Goal: Task Accomplishment & Management: Use online tool/utility

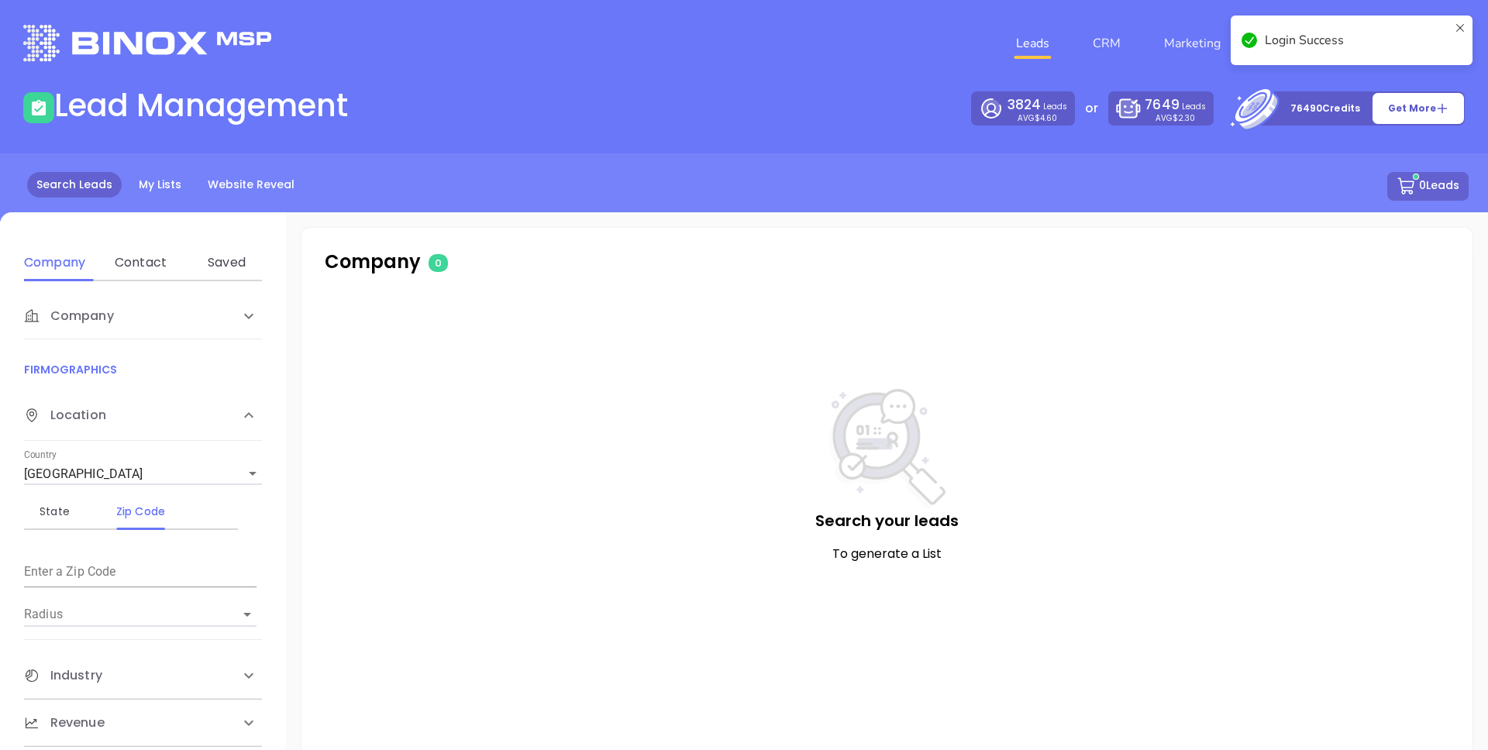
drag, startPoint x: 1456, startPoint y: 30, endPoint x: 1445, endPoint y: 28, distance: 11.1
click at [1457, 29] on icon at bounding box center [1460, 40] width 12 height 37
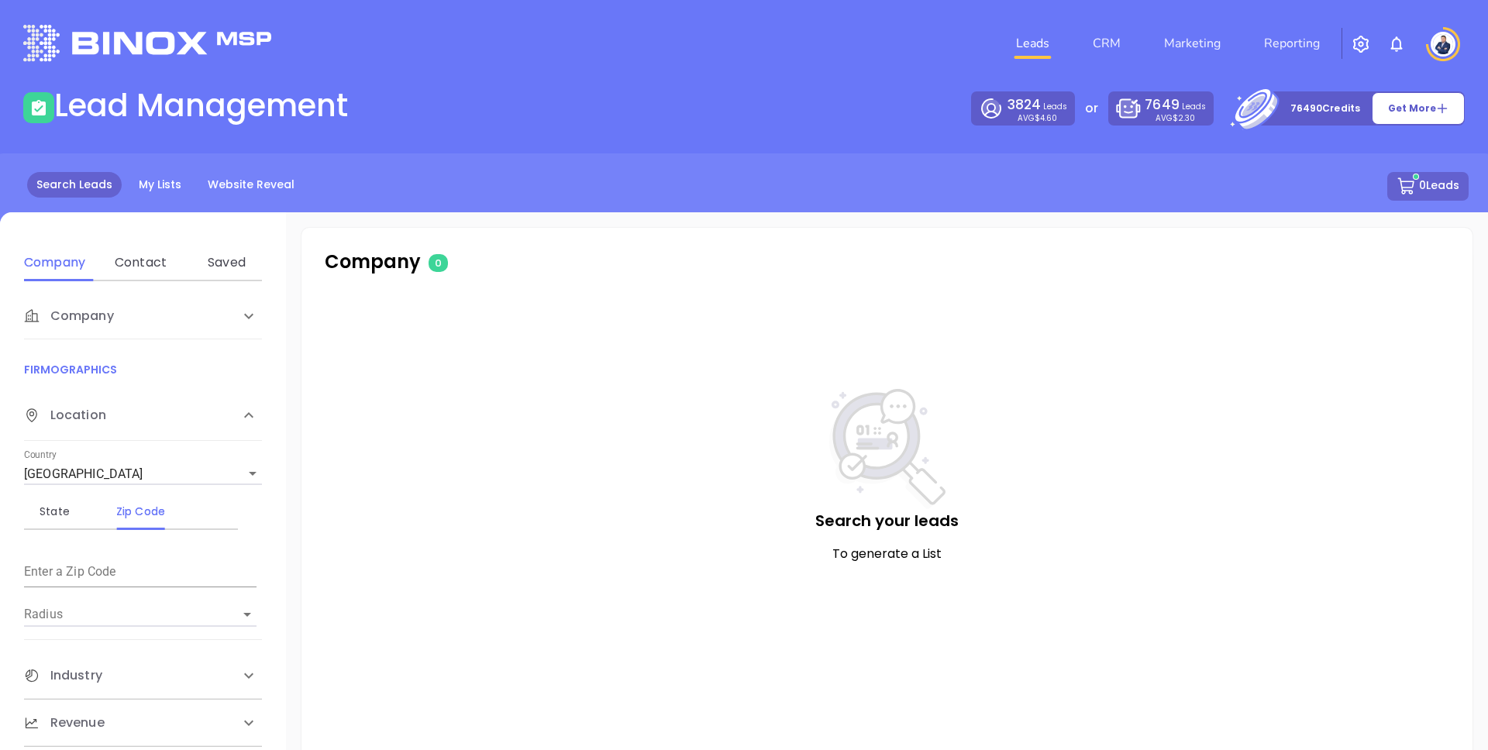
click at [1257, 31] on div "Login Success" at bounding box center [1351, 46] width 248 height 68
click at [1206, 41] on link "Marketing" at bounding box center [1192, 43] width 69 height 31
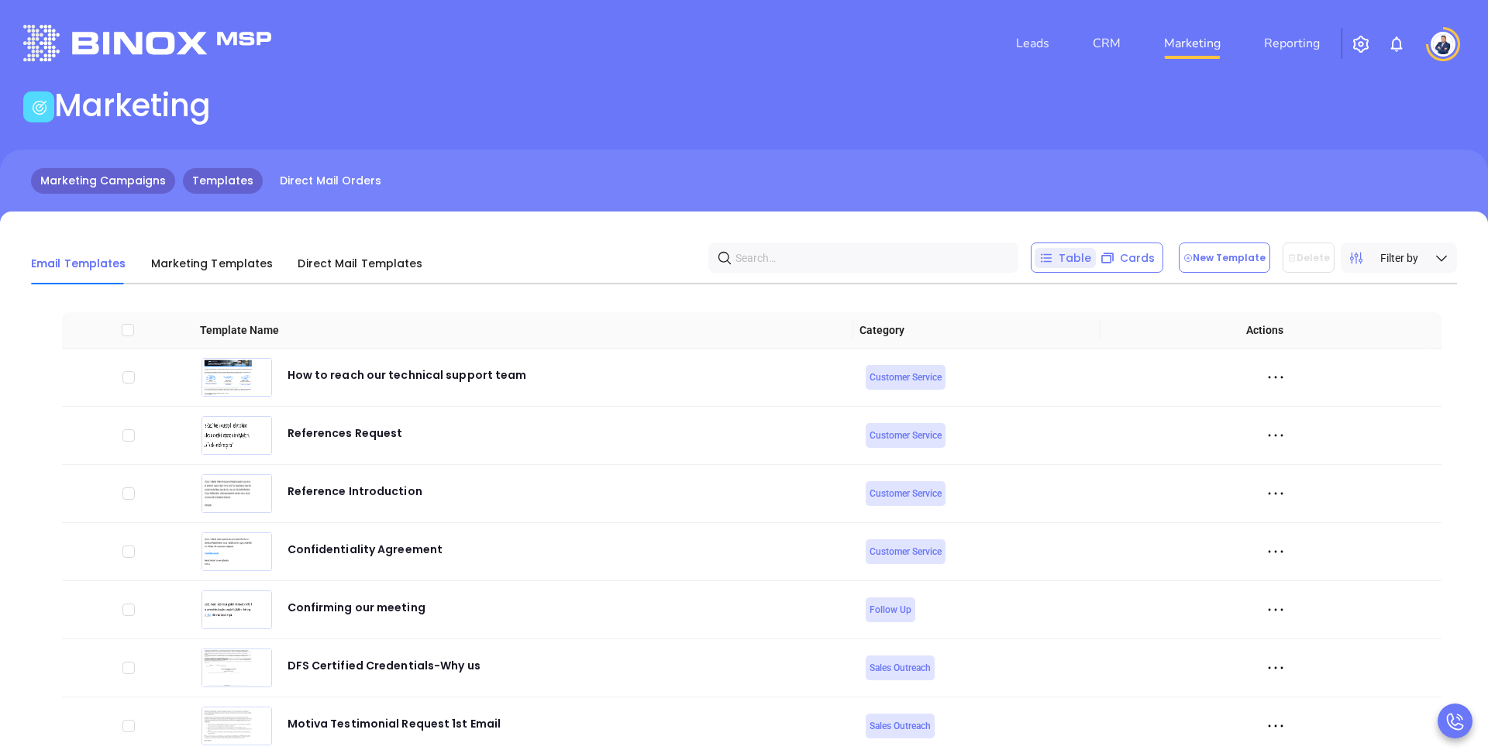
click at [88, 181] on link "Marketing Campaigns" at bounding box center [103, 181] width 144 height 26
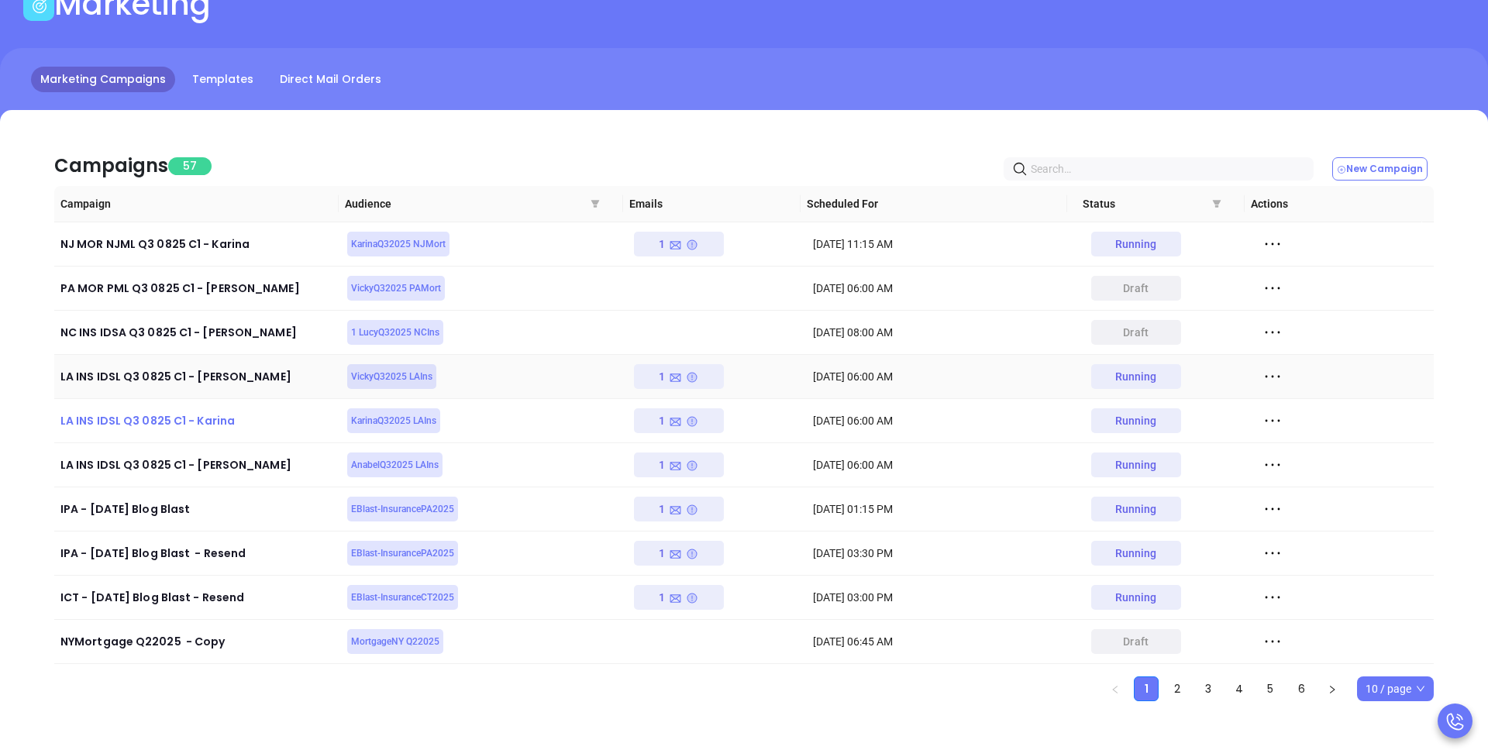
scroll to position [107, 0]
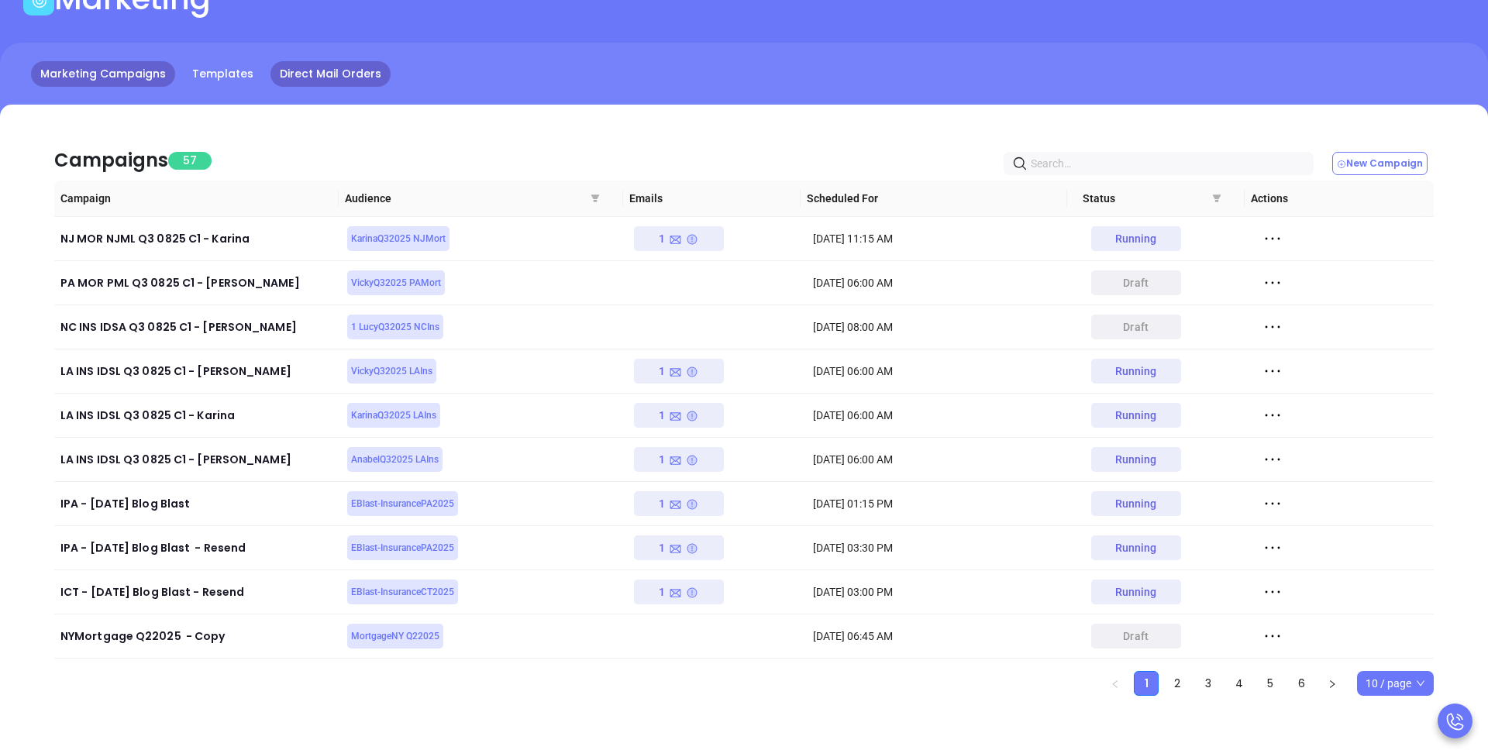
click at [310, 81] on link "Direct Mail Orders" at bounding box center [330, 74] width 120 height 26
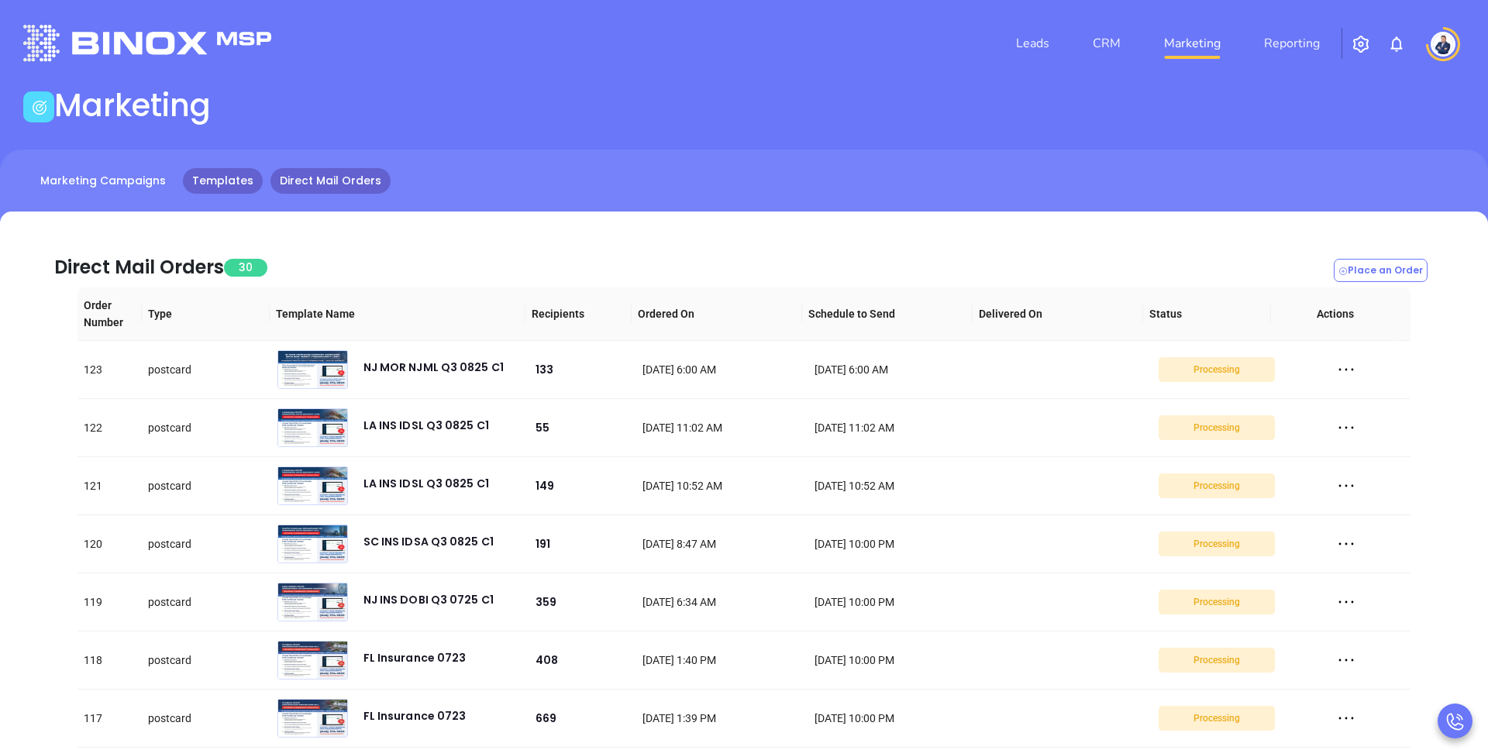
click at [227, 188] on link "Templates" at bounding box center [223, 181] width 80 height 26
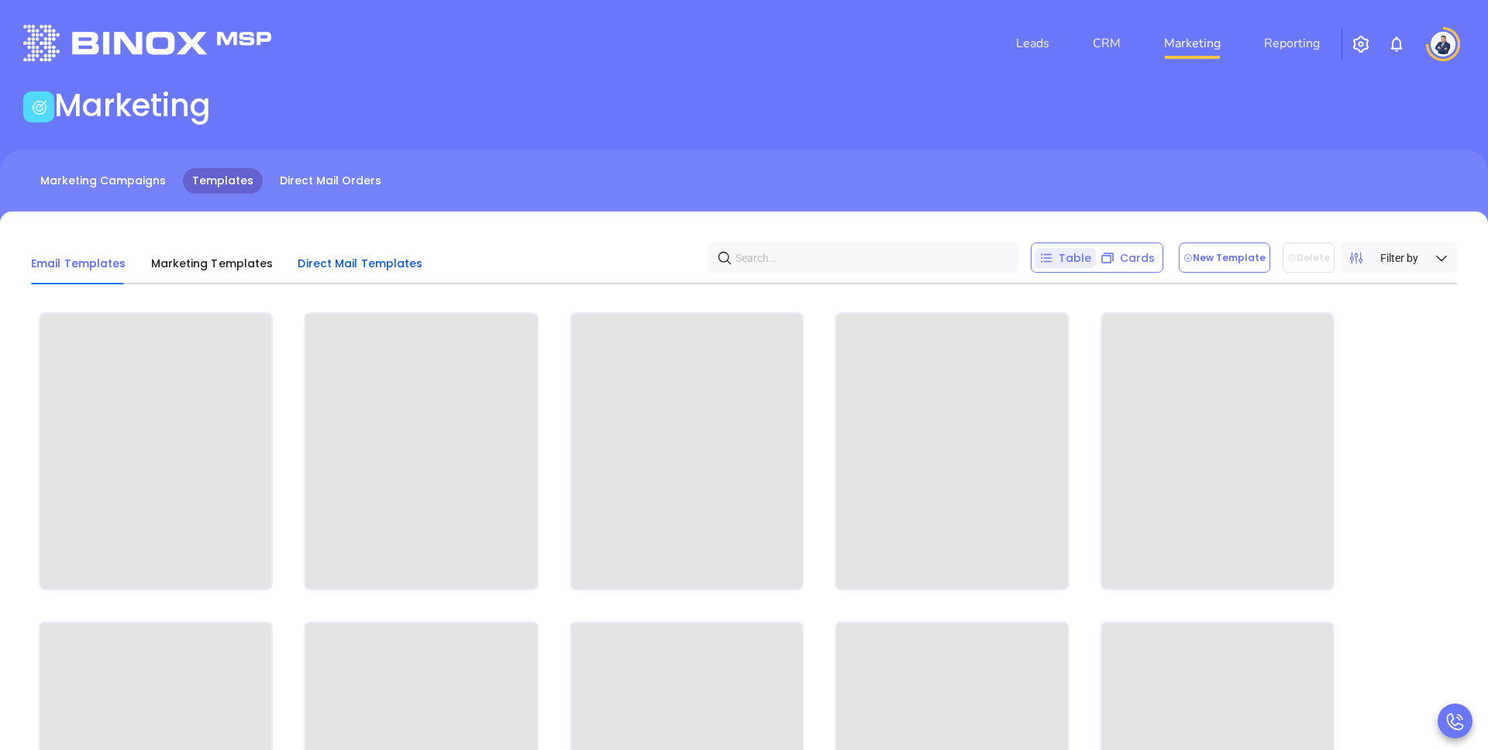
click at [336, 266] on span "Direct Mail Templates" at bounding box center [360, 263] width 125 height 15
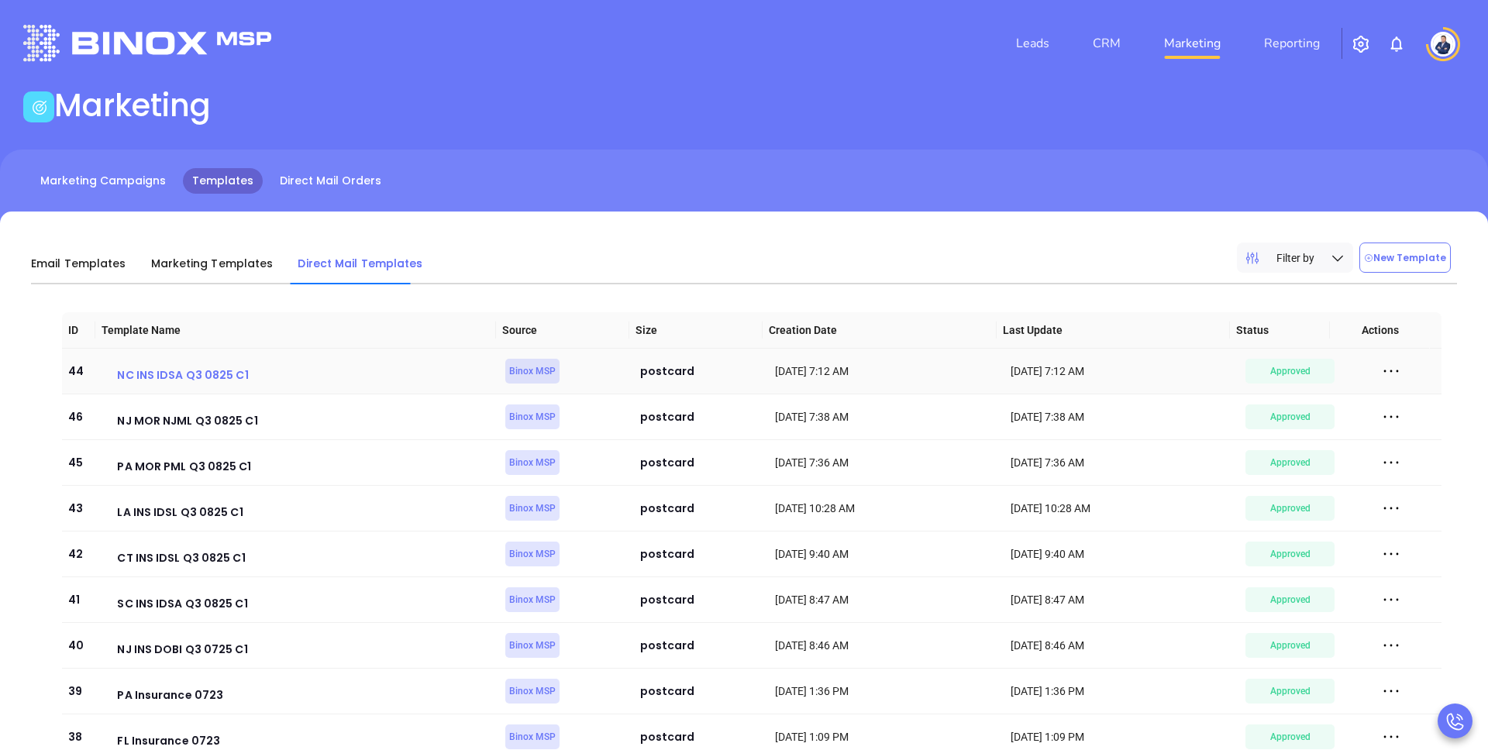
click at [183, 377] on div "NC INS IDSA Q3 0825 C1" at bounding box center [182, 375] width 131 height 19
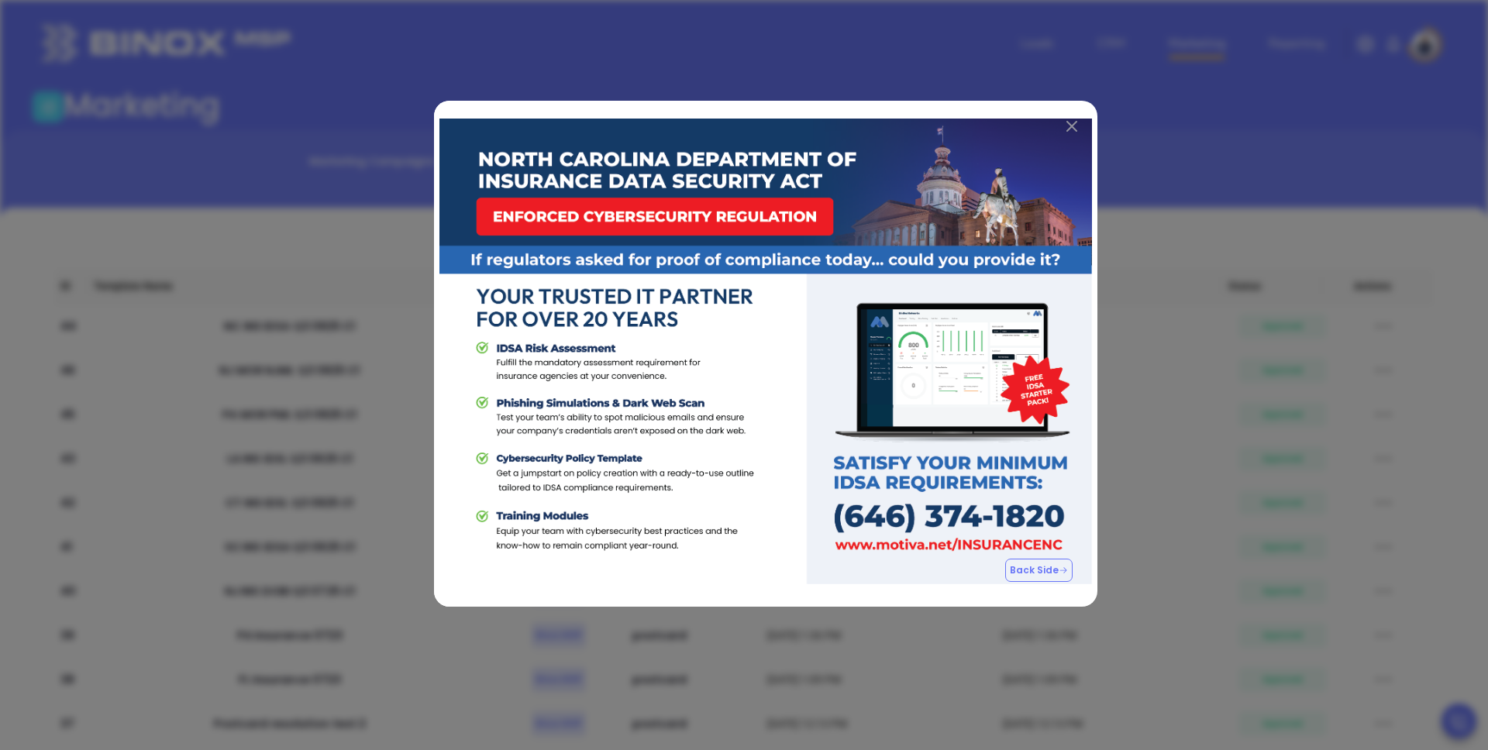
click at [1072, 126] on img at bounding box center [1071, 126] width 11 height 11
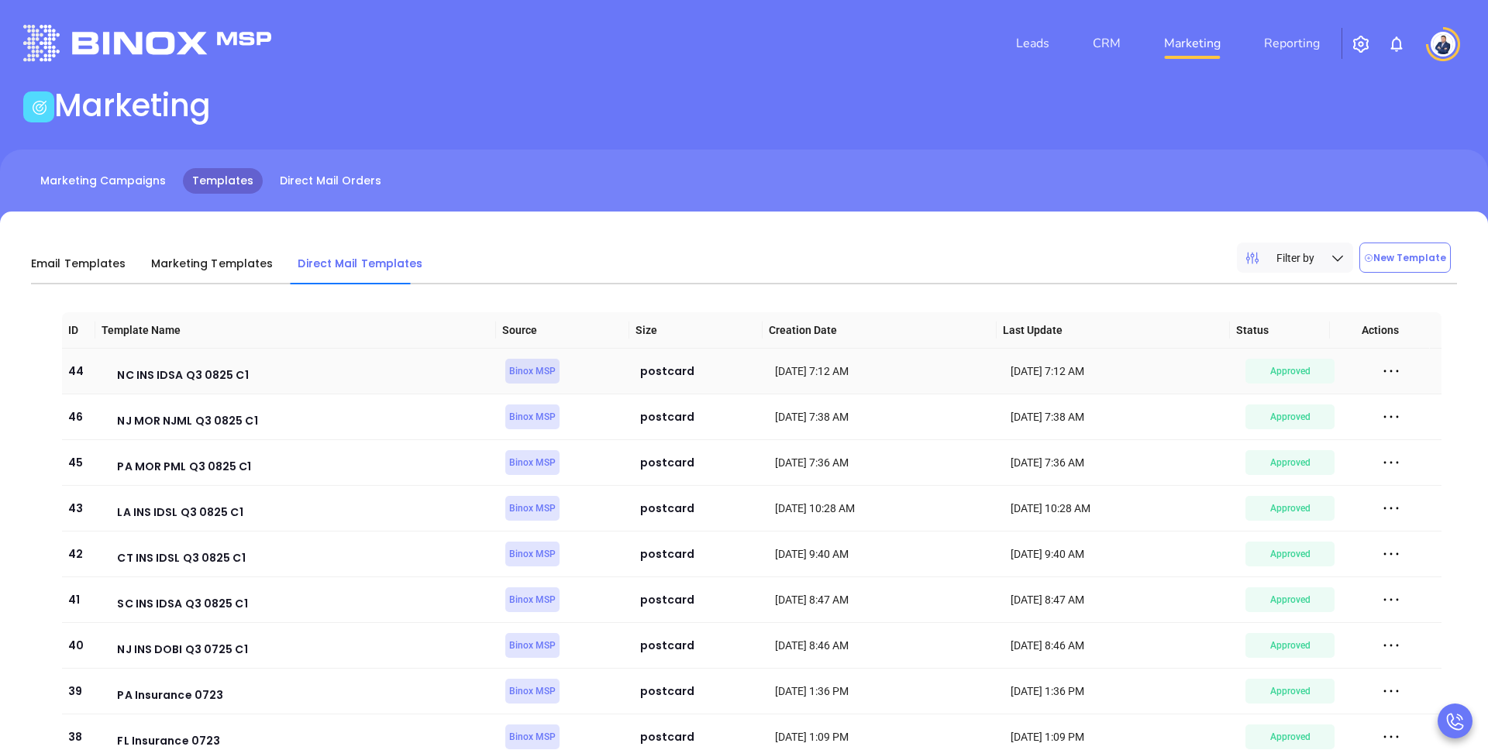
click at [1379, 370] on icon at bounding box center [1390, 371] width 23 height 23
click at [1275, 456] on div "Edit" at bounding box center [1308, 456] width 140 height 17
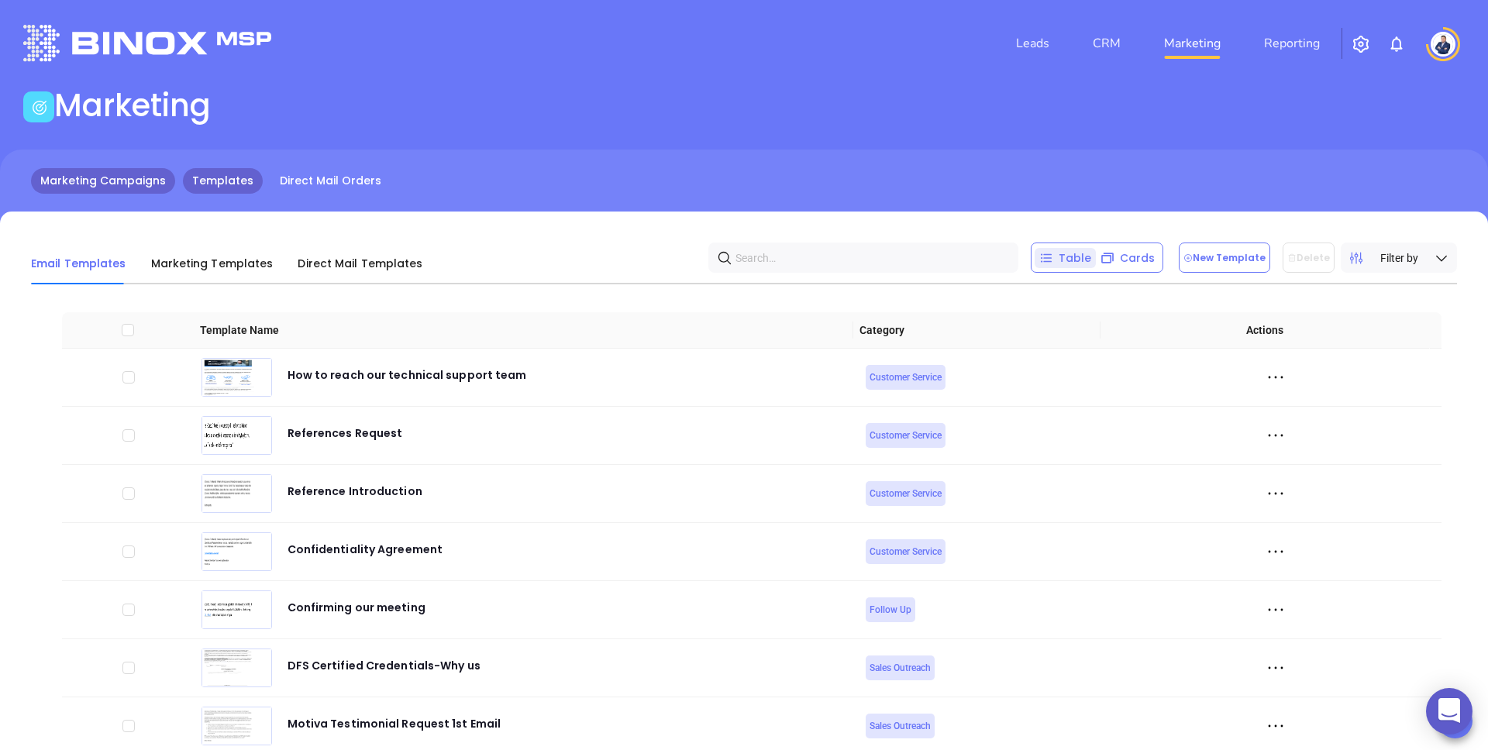
click at [46, 187] on link "Marketing Campaigns" at bounding box center [103, 181] width 144 height 26
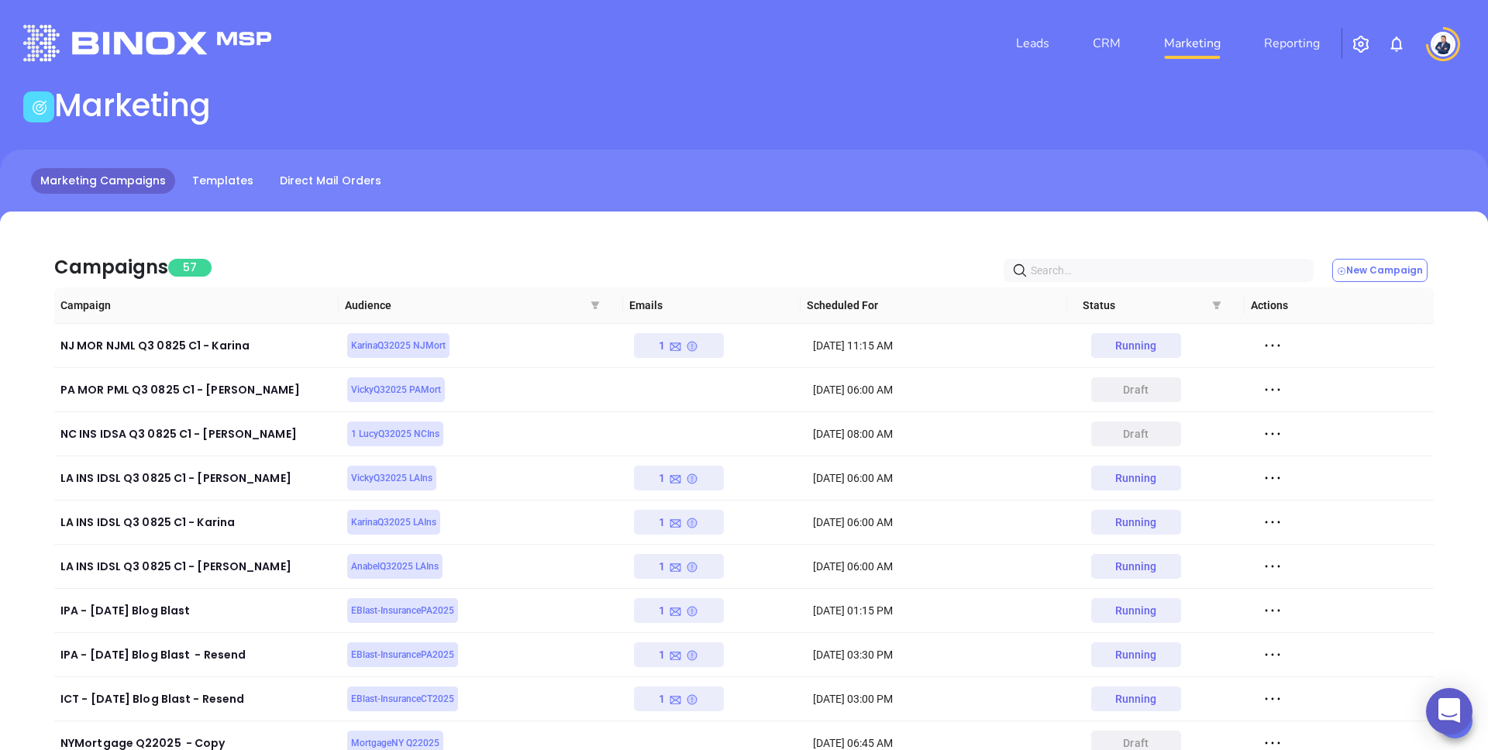
click at [679, 131] on main "Marketing Marketing Campaigns Templates Direct Mail Orders Call Now Call To +1 …" at bounding box center [744, 472] width 1488 height 770
click at [1270, 436] on icon at bounding box center [1272, 433] width 23 height 23
click at [1284, 459] on div "Edit" at bounding box center [1333, 461] width 140 height 17
click at [1000, 204] on div "Marketing Campaigns Templates Direct Mail Orders" at bounding box center [744, 188] width 1488 height 77
